Goal: Communication & Community: Answer question/provide support

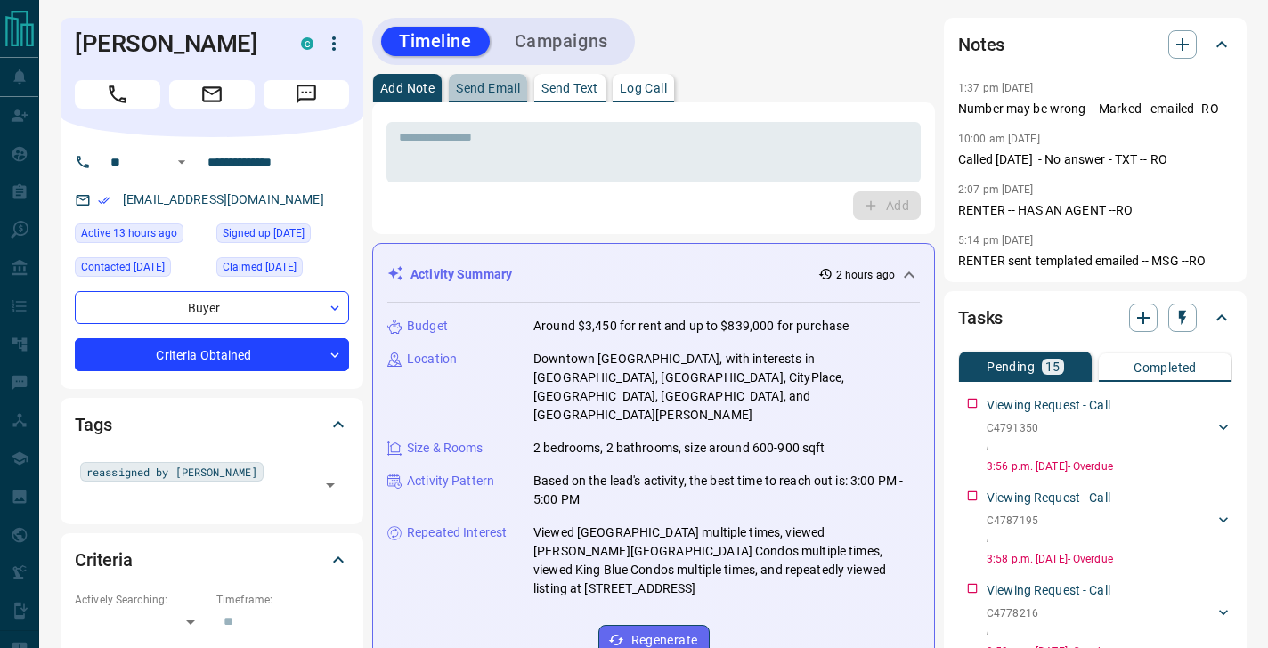
click at [501, 77] on button "Send Email" at bounding box center [488, 88] width 78 height 29
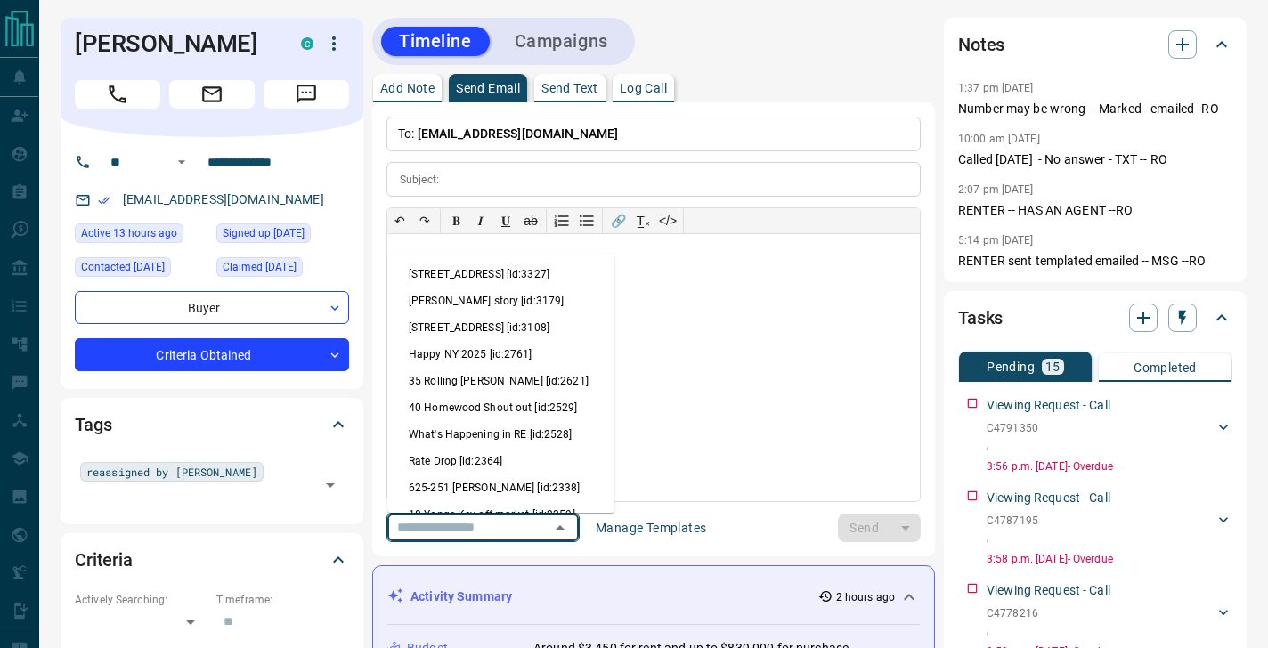
click at [452, 522] on input "text" at bounding box center [457, 528] width 135 height 22
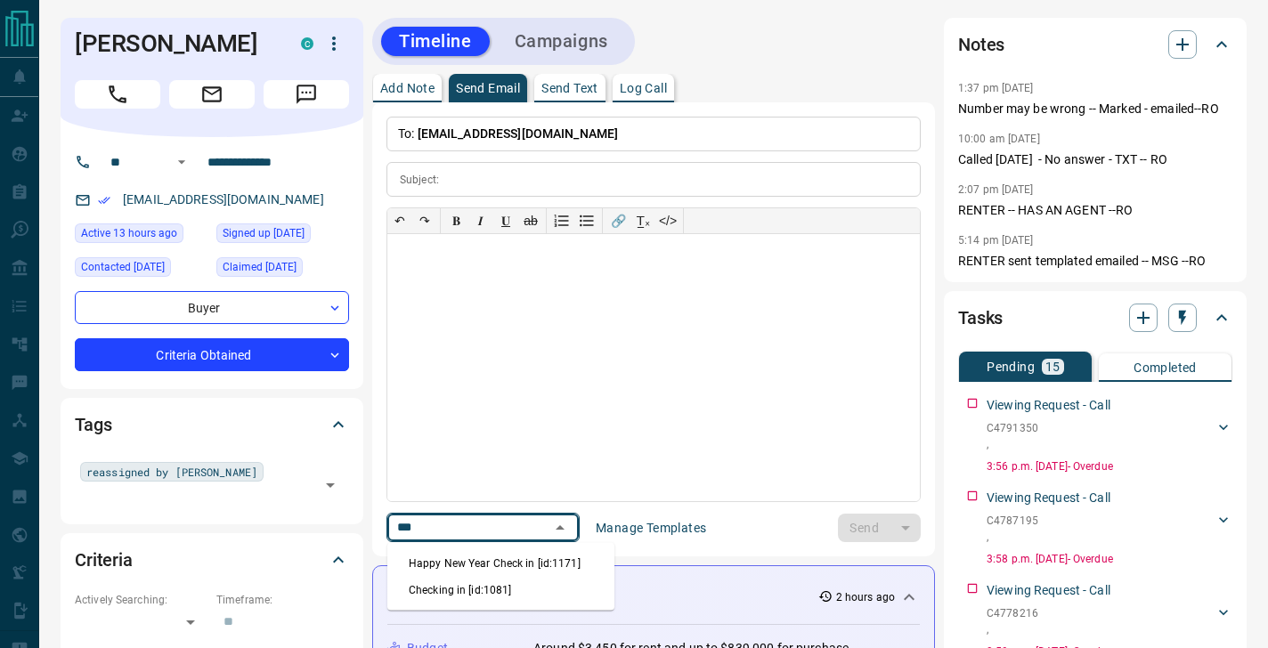
click at [462, 579] on li "Checking in [id:1081]" at bounding box center [500, 590] width 227 height 27
type input "***"
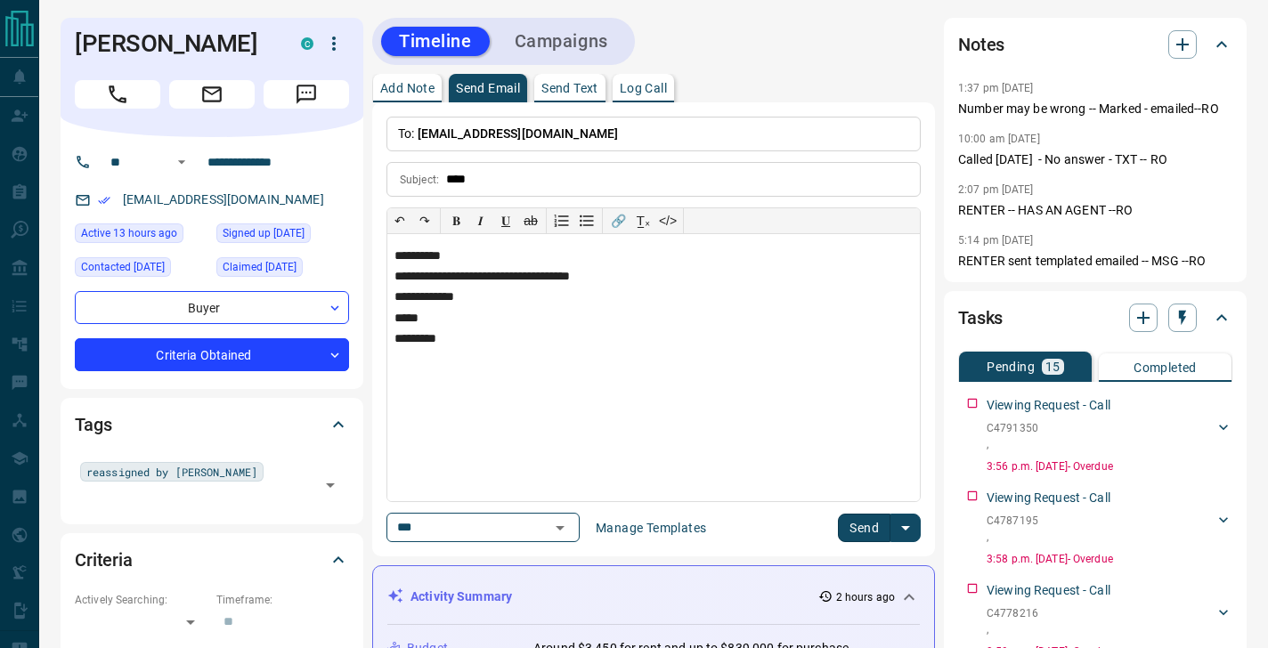
type input "****"
type input "**********"
click at [868, 525] on button "Send" at bounding box center [864, 528] width 53 height 29
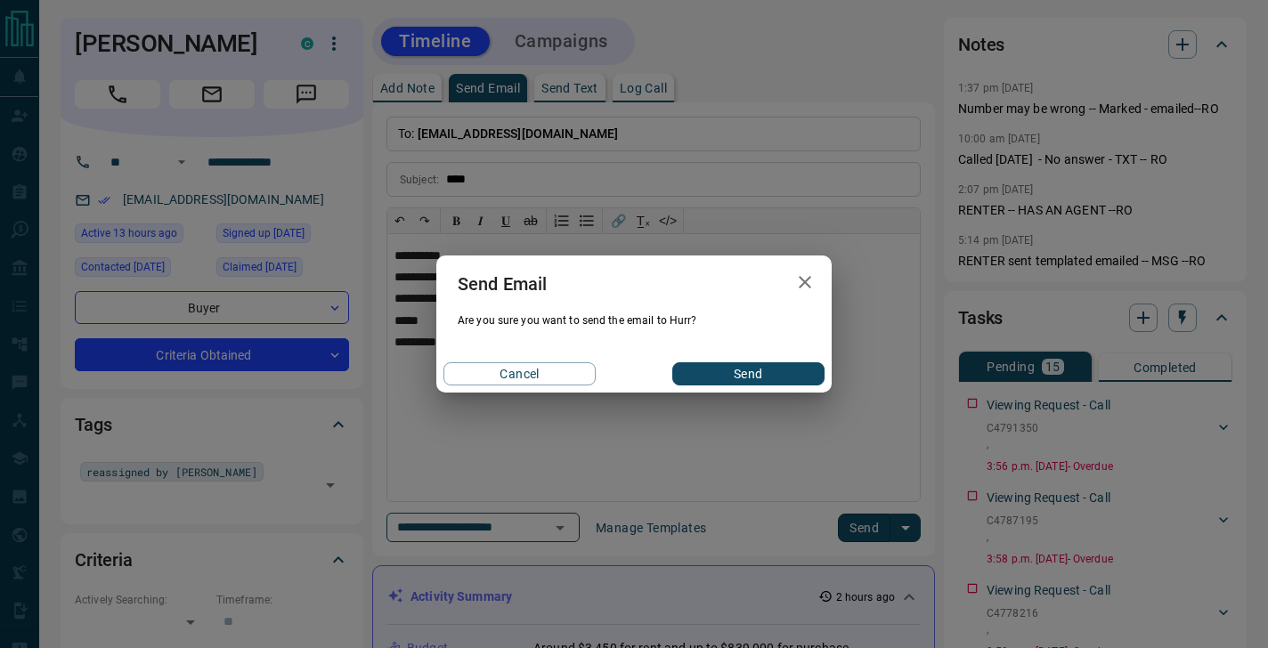
click at [761, 365] on button "Send" at bounding box center [749, 374] width 152 height 23
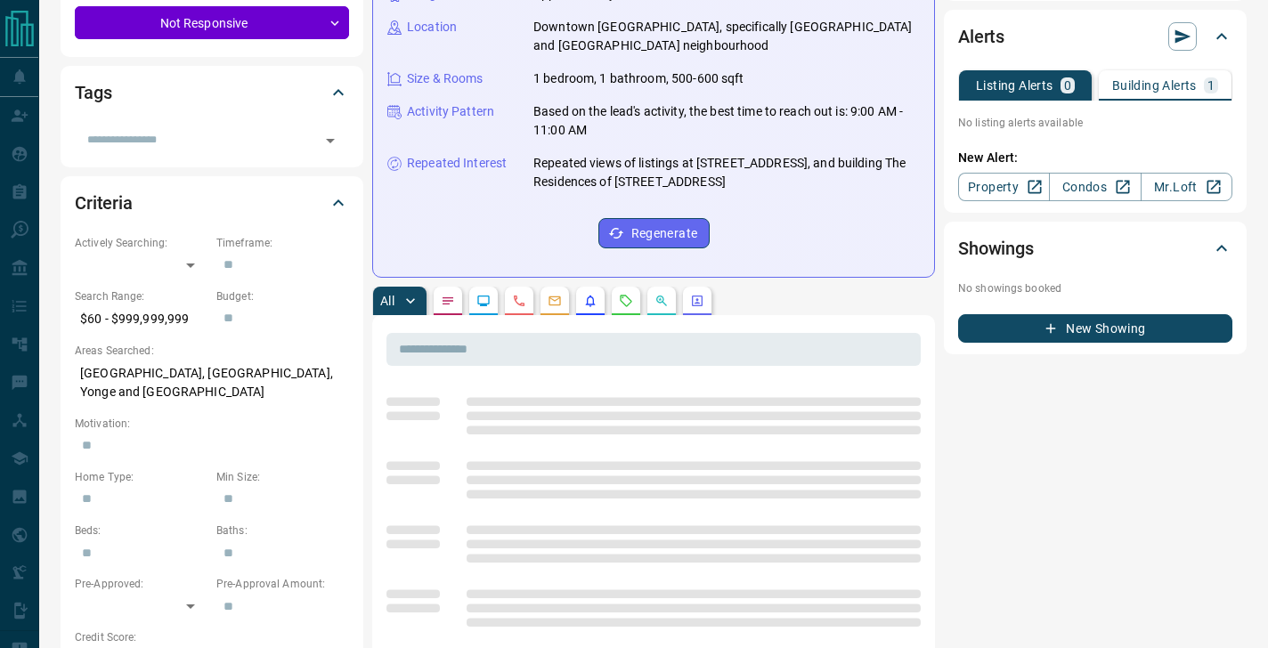
scroll to position [348, 0]
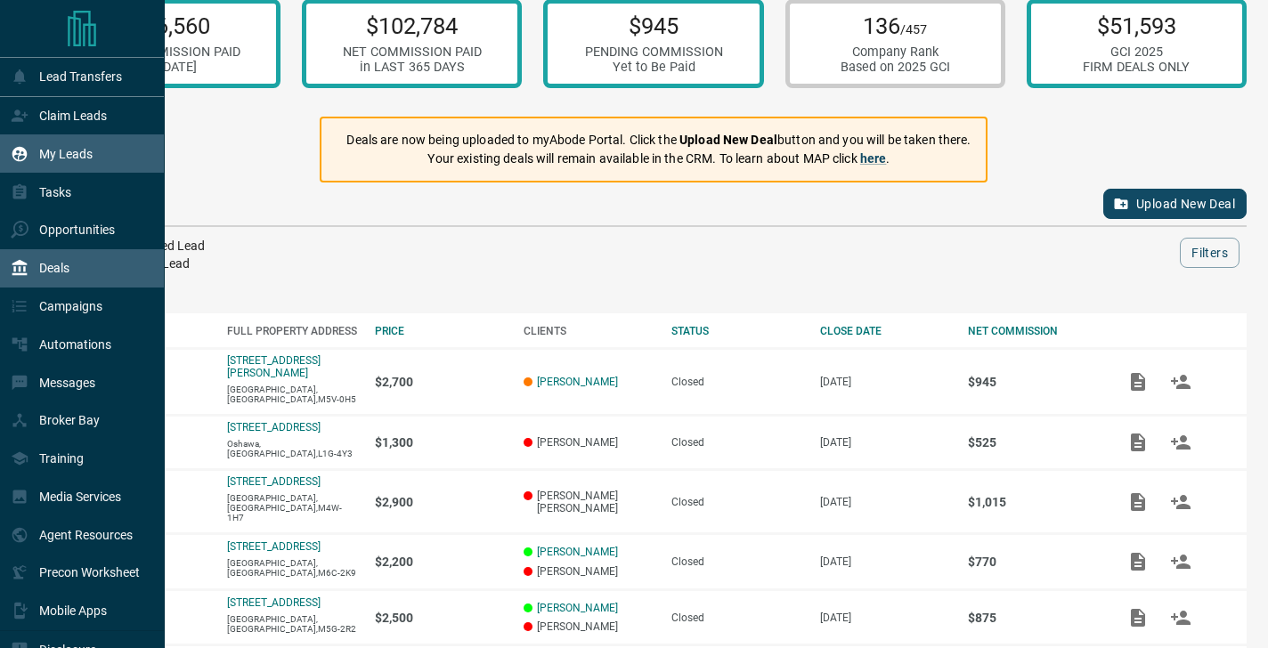
scroll to position [29, 0]
click at [26, 151] on icon at bounding box center [19, 153] width 15 height 15
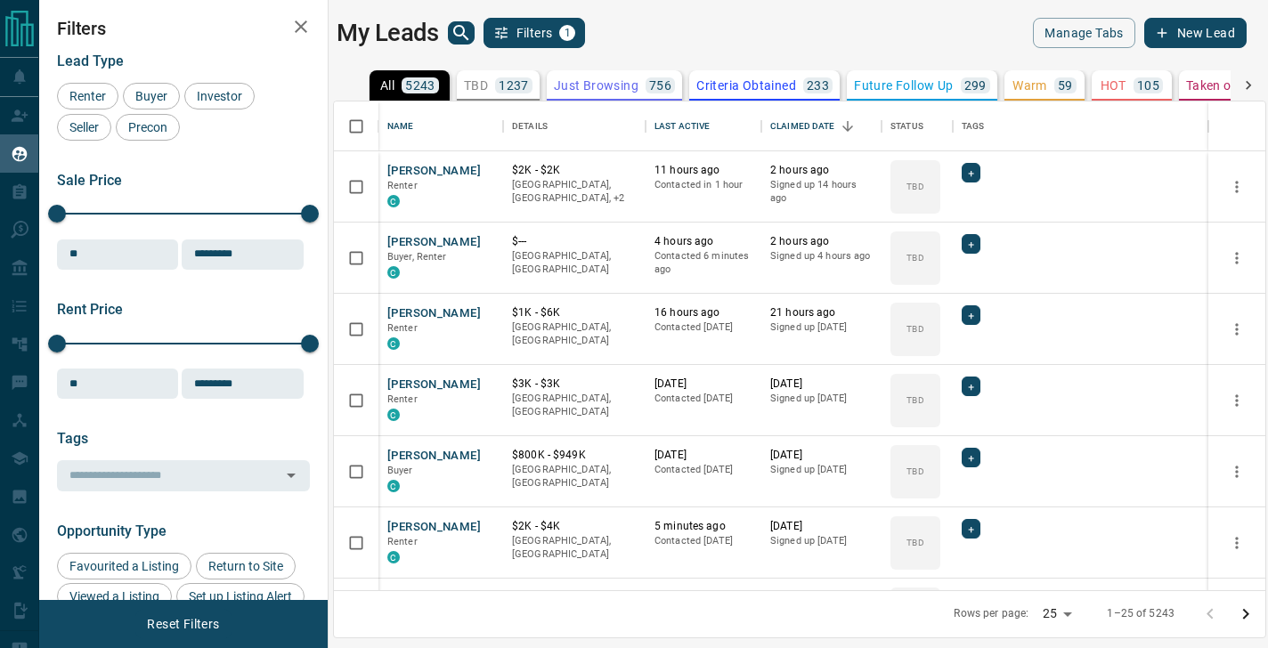
scroll to position [489, 932]
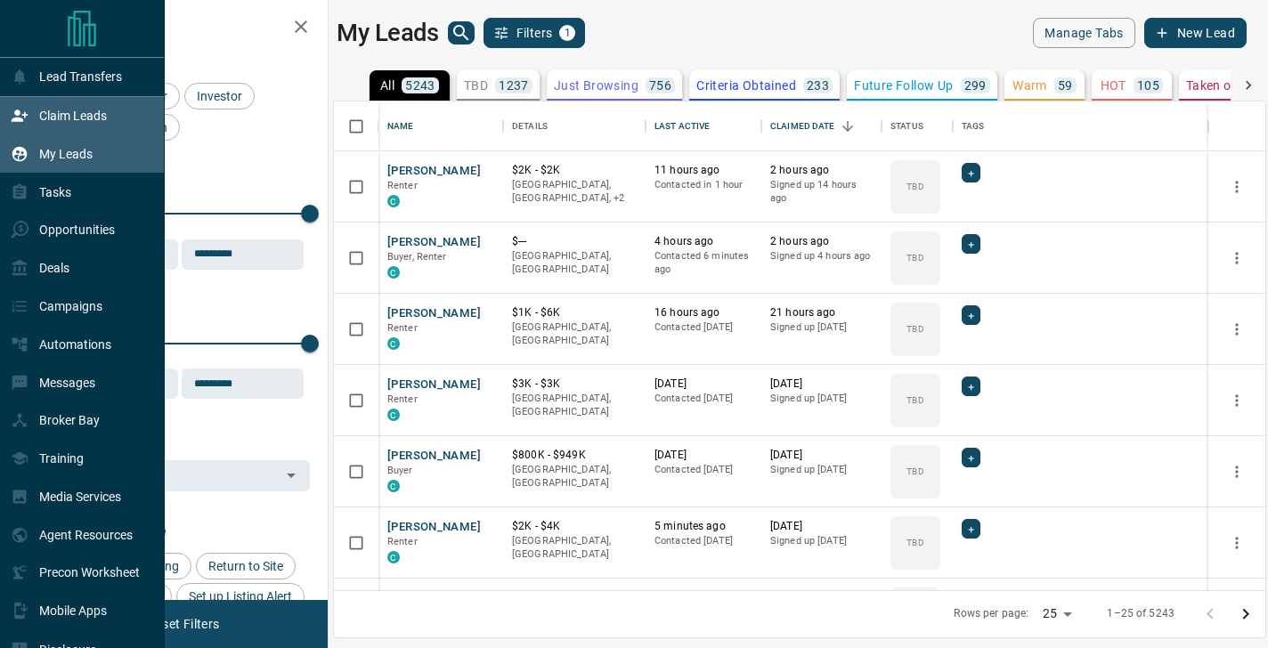
click at [27, 115] on icon at bounding box center [20, 116] width 16 height 12
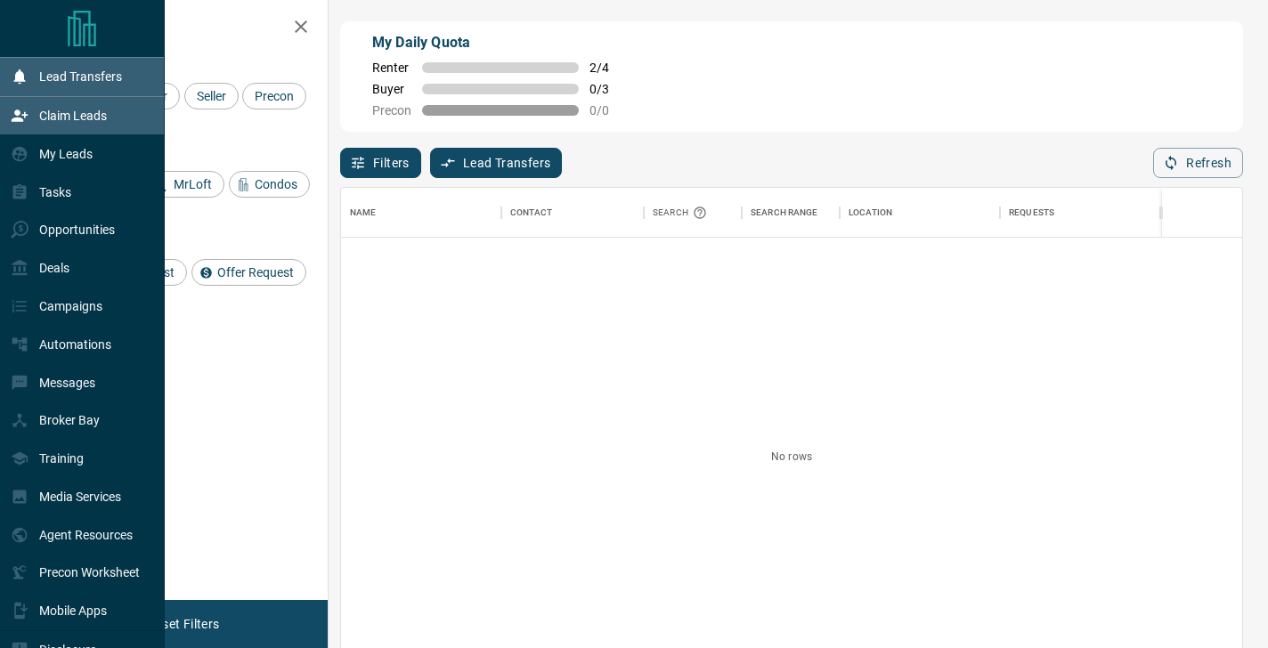
click at [90, 75] on p "Lead Transfers" at bounding box center [80, 76] width 83 height 14
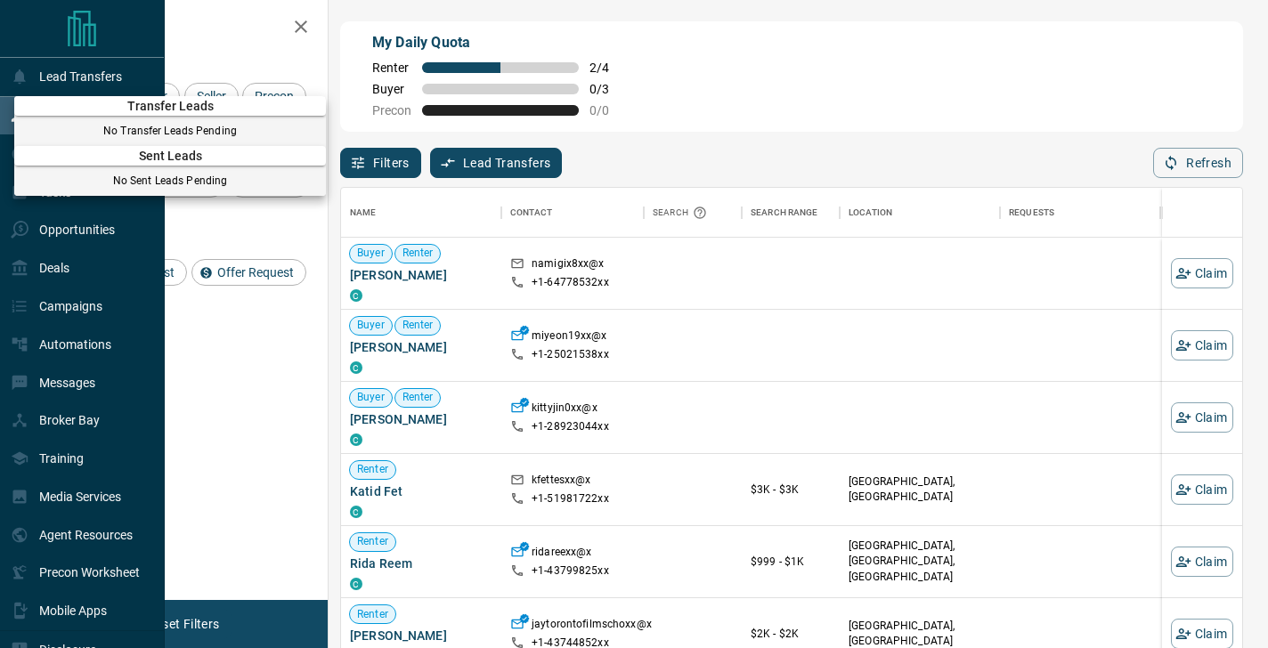
click at [489, 157] on div at bounding box center [634, 324] width 1268 height 648
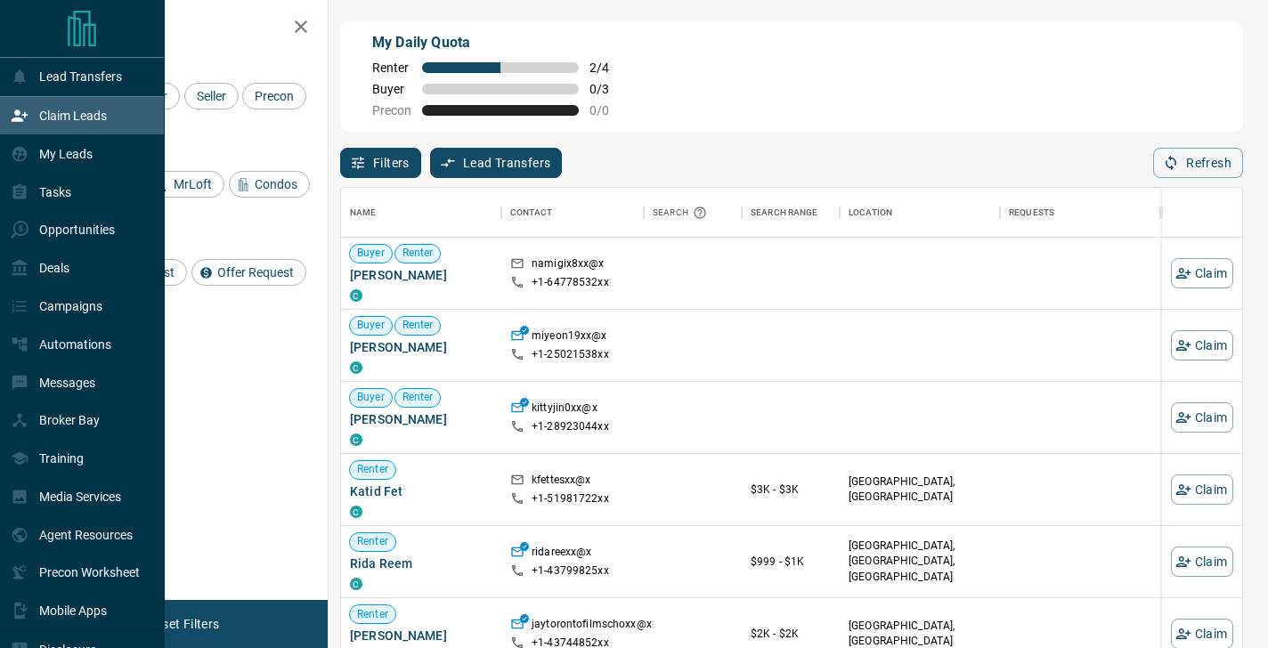
click at [503, 163] on button "Lead Transfers" at bounding box center [496, 163] width 133 height 30
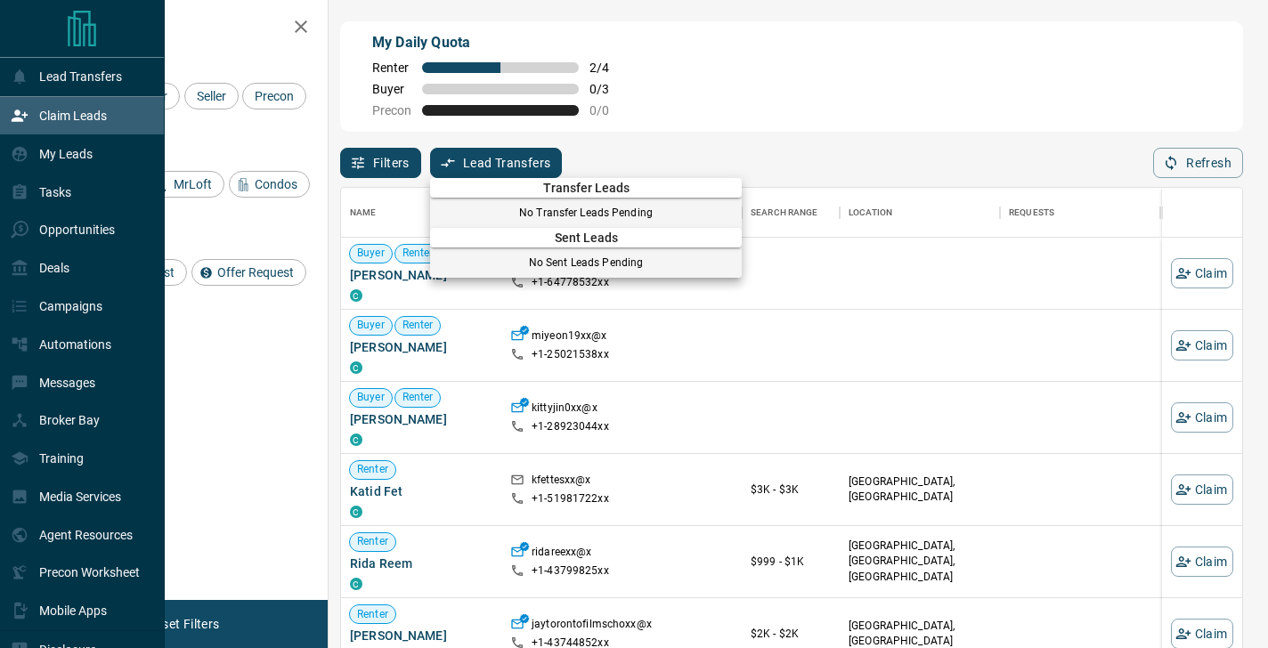
click at [503, 163] on div at bounding box center [634, 324] width 1268 height 648
